Goal: Navigation & Orientation: Find specific page/section

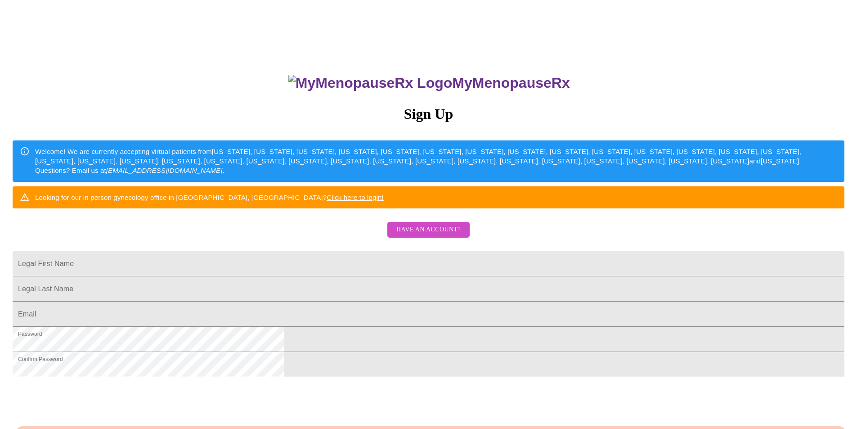
scroll to position [90, 0]
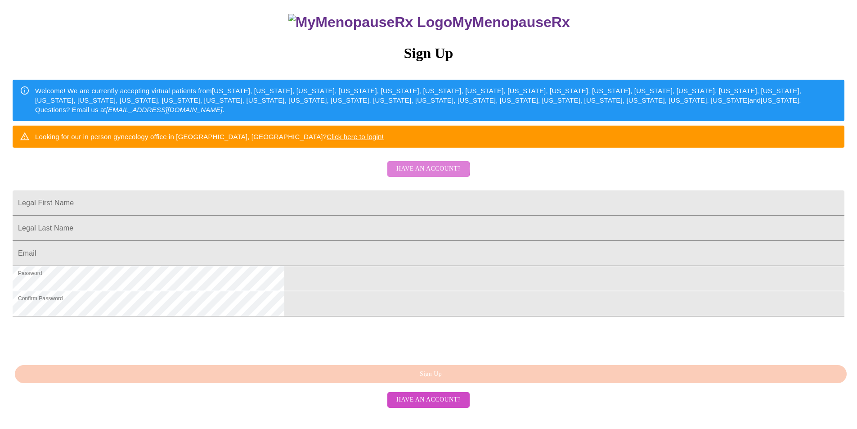
click at [417, 175] on span "Have an account?" at bounding box center [428, 168] width 64 height 11
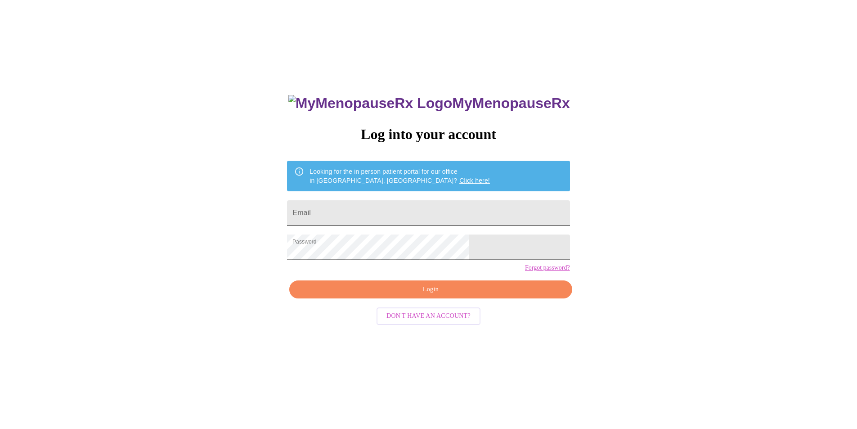
click at [394, 206] on input "Email" at bounding box center [428, 212] width 282 height 25
type input "[EMAIL_ADDRESS][DOMAIN_NAME]"
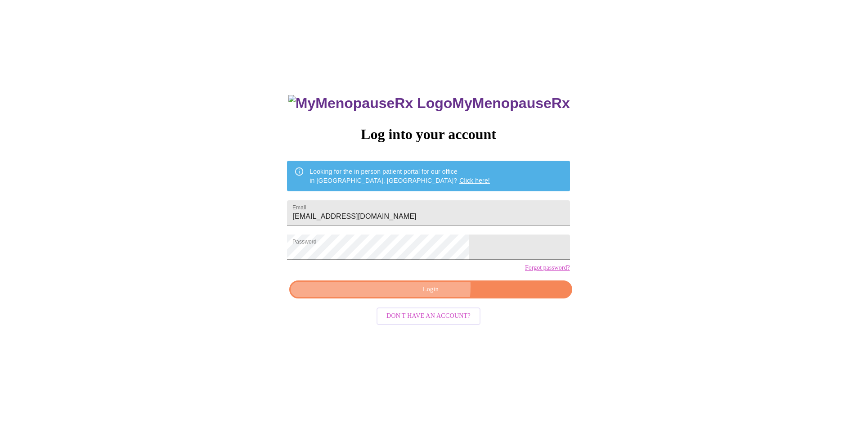
click at [408, 295] on span "Login" at bounding box center [431, 289] width 262 height 11
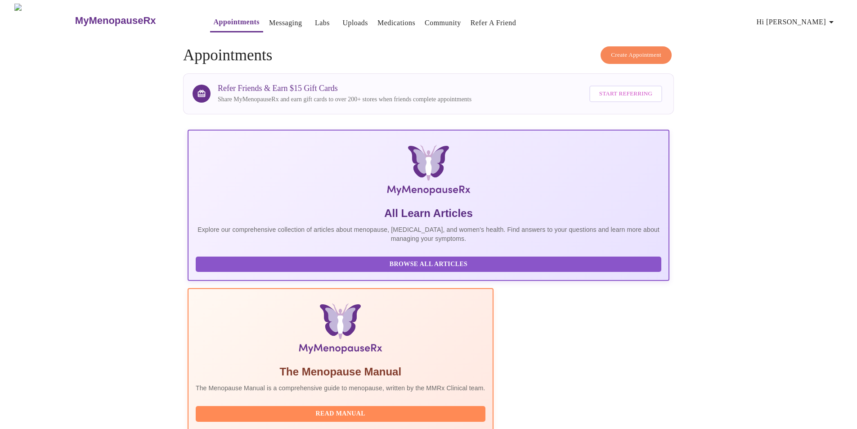
click at [377, 18] on link "Medications" at bounding box center [396, 23] width 38 height 13
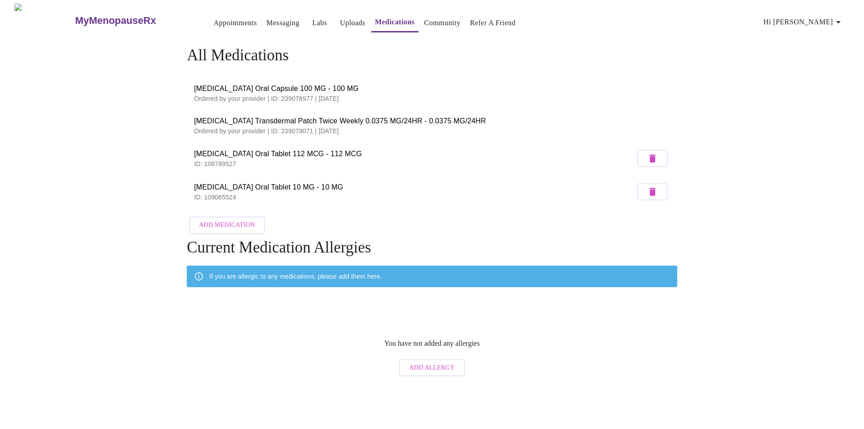
click at [312, 21] on link "Labs" at bounding box center [319, 23] width 15 height 13
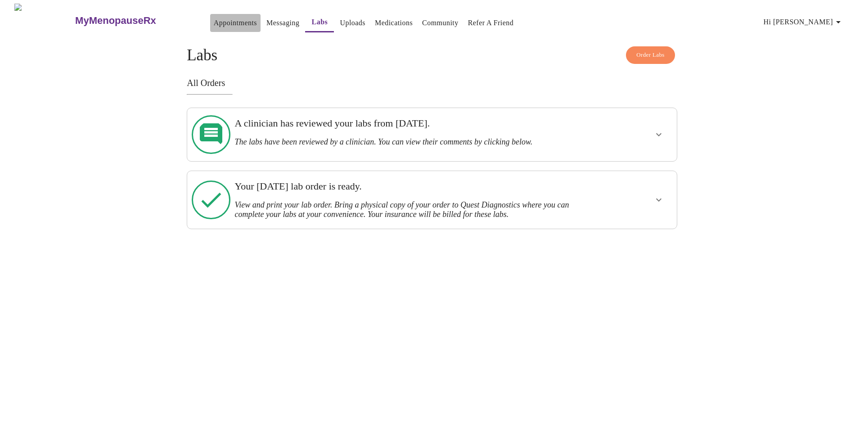
click at [214, 22] on link "Appointments" at bounding box center [235, 23] width 43 height 13
